Goal: Find specific page/section: Find specific page/section

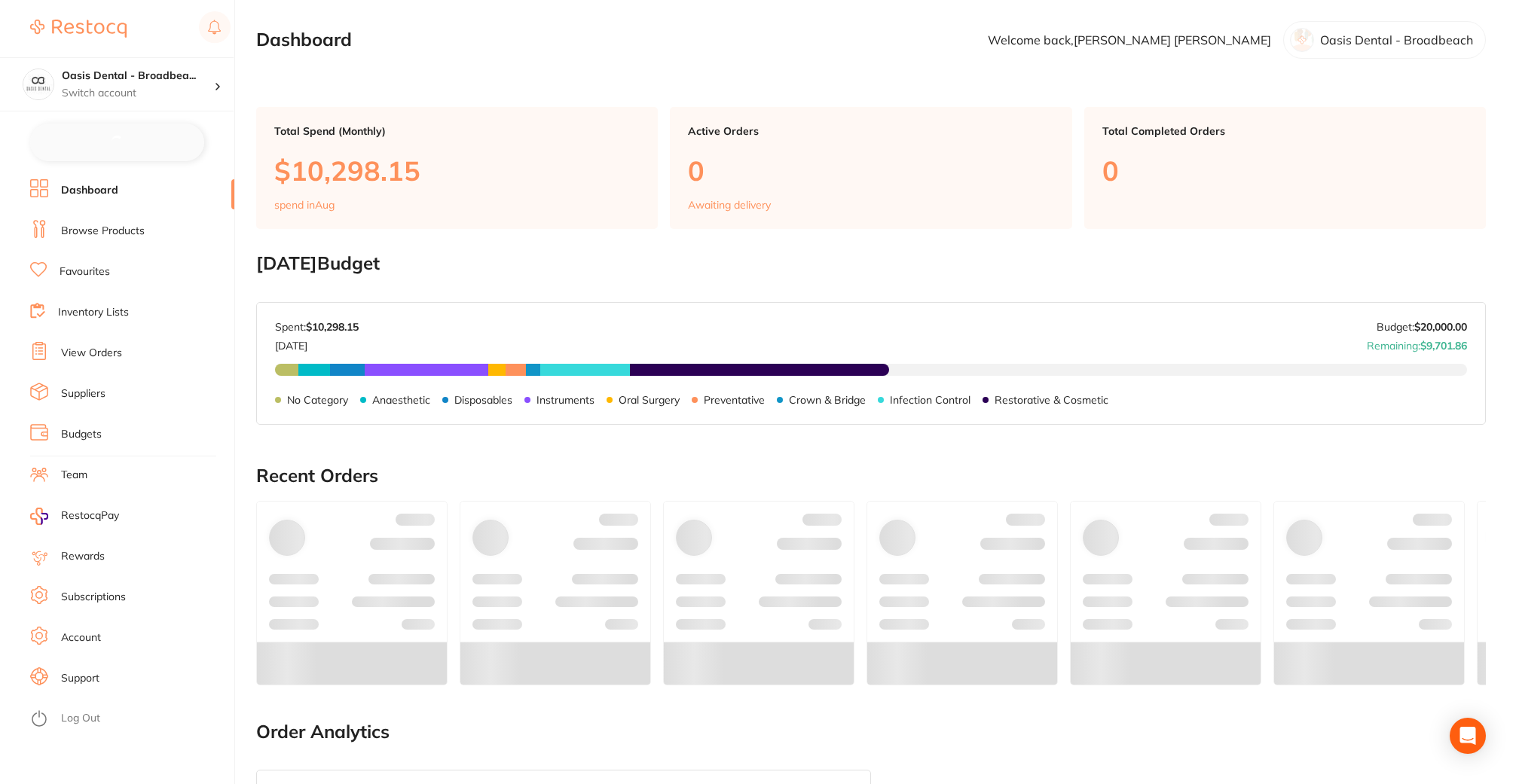
checkbox input "false"
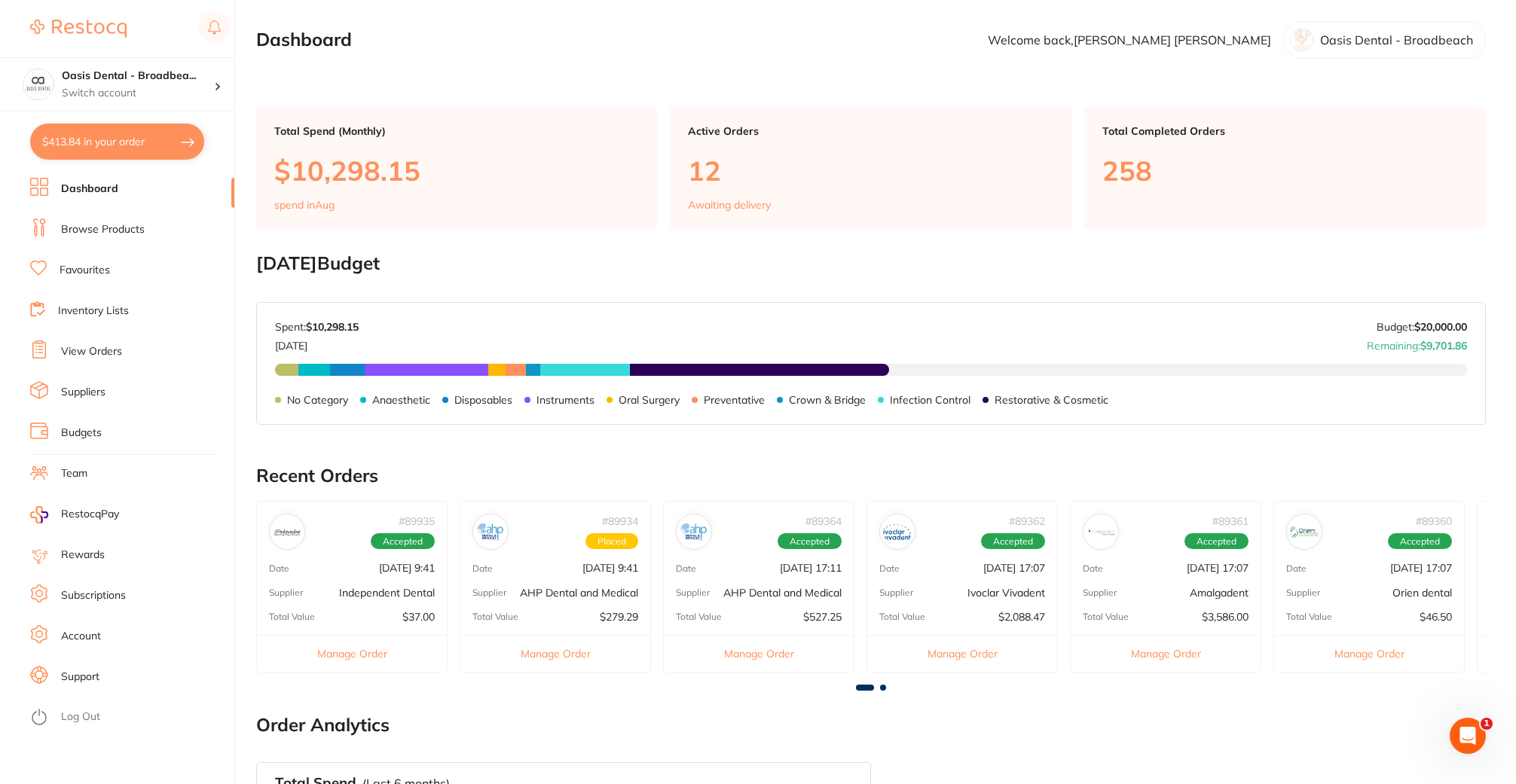
click at [109, 264] on link "Favourites" at bounding box center [84, 270] width 50 height 15
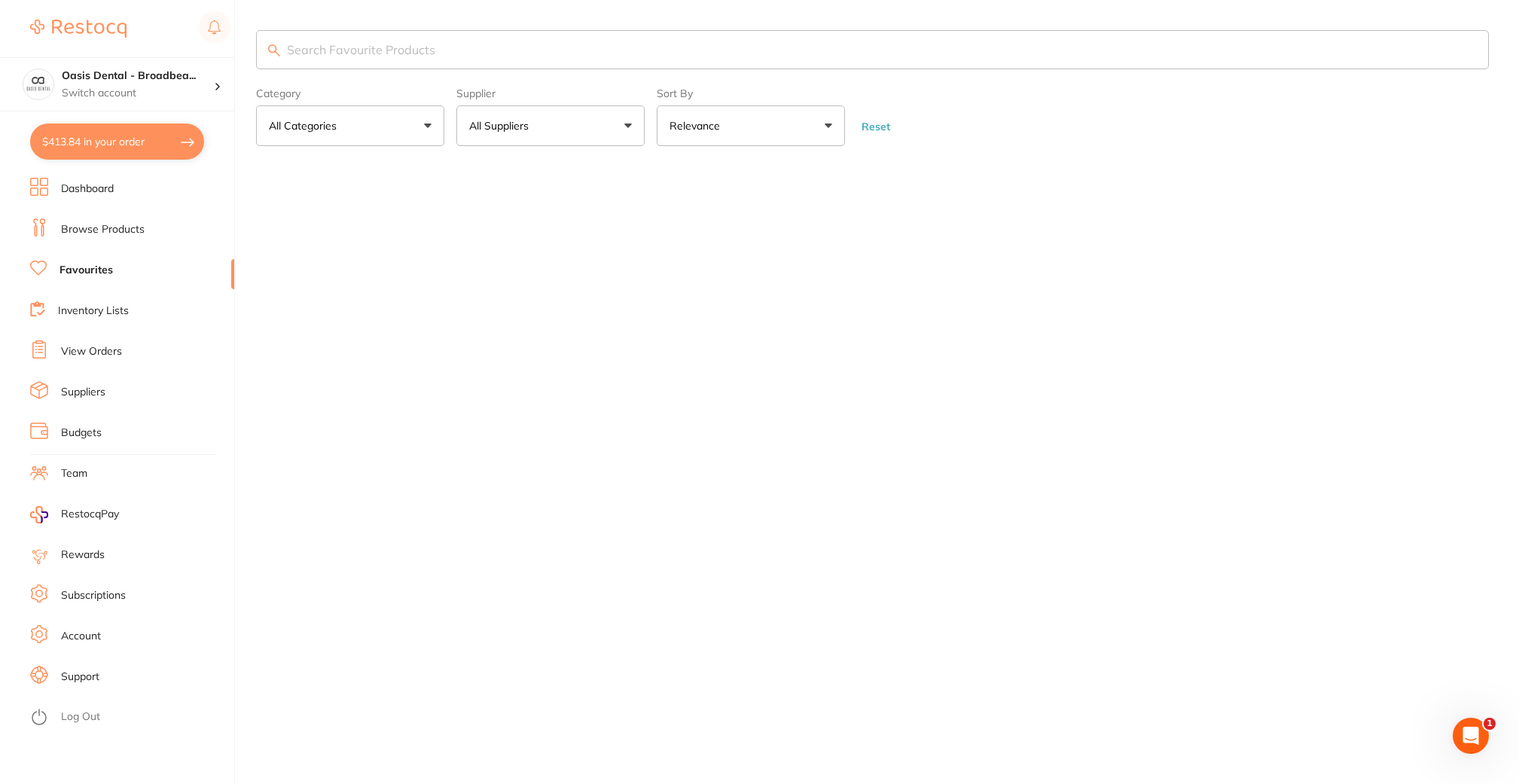
click at [107, 270] on link "Favourites" at bounding box center [86, 270] width 54 height 15
